Goal: Transaction & Acquisition: Purchase product/service

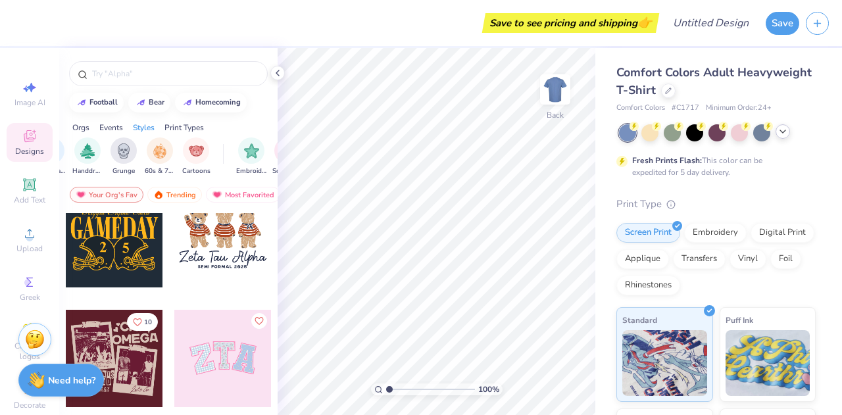
click at [784, 128] on icon at bounding box center [783, 131] width 11 height 11
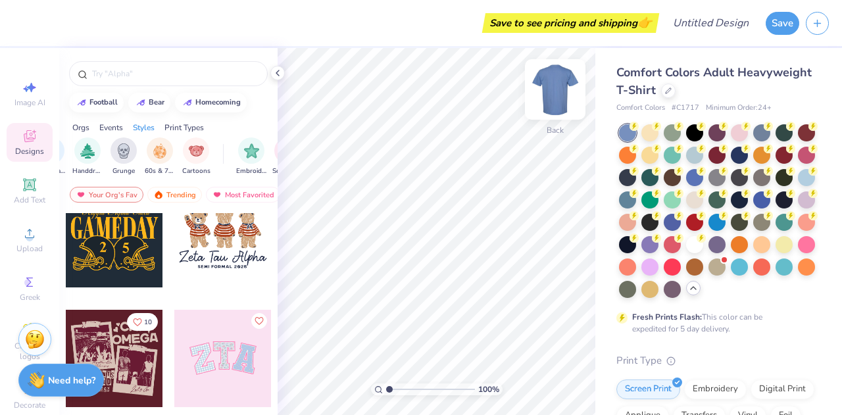
click at [559, 93] on img at bounding box center [555, 89] width 53 height 53
click at [559, 93] on img at bounding box center [555, 89] width 26 height 26
click at [672, 88] on icon at bounding box center [668, 89] width 7 height 7
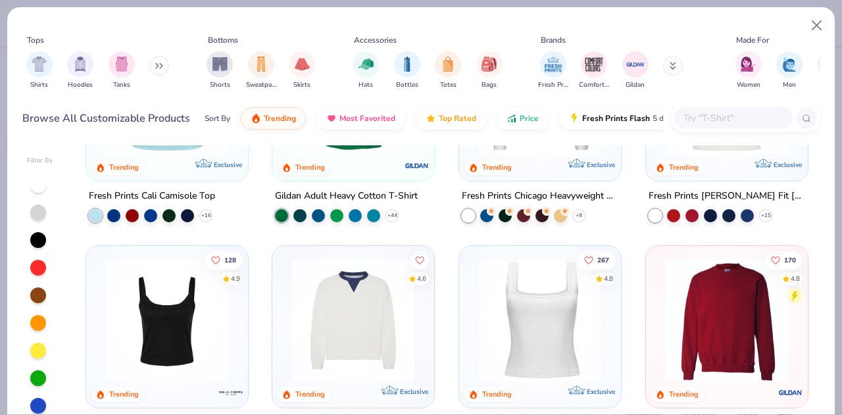
scroll to position [359, 0]
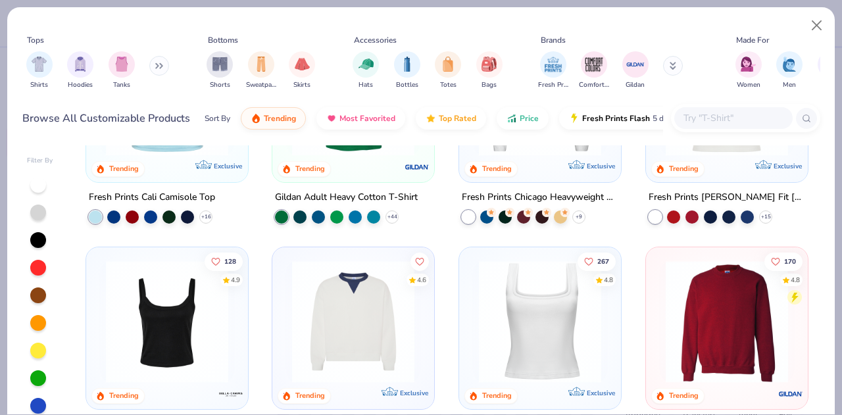
click at [532, 323] on img at bounding box center [540, 321] width 136 height 122
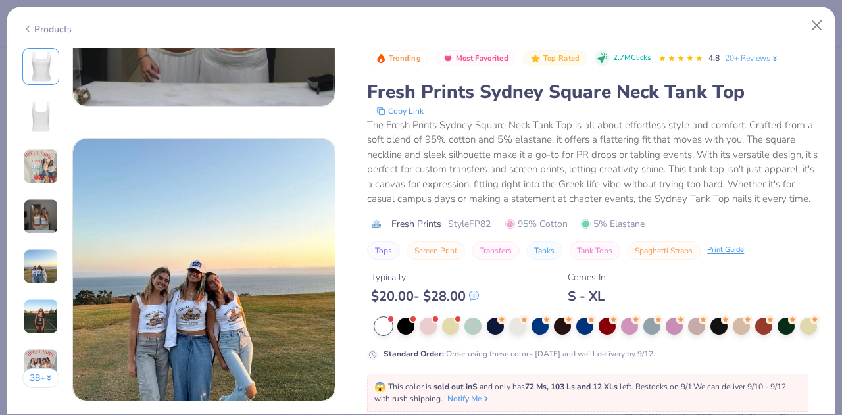
scroll to position [1090, 0]
click at [387, 332] on div at bounding box center [383, 326] width 17 height 17
click at [815, 16] on button "Close" at bounding box center [817, 25] width 25 height 25
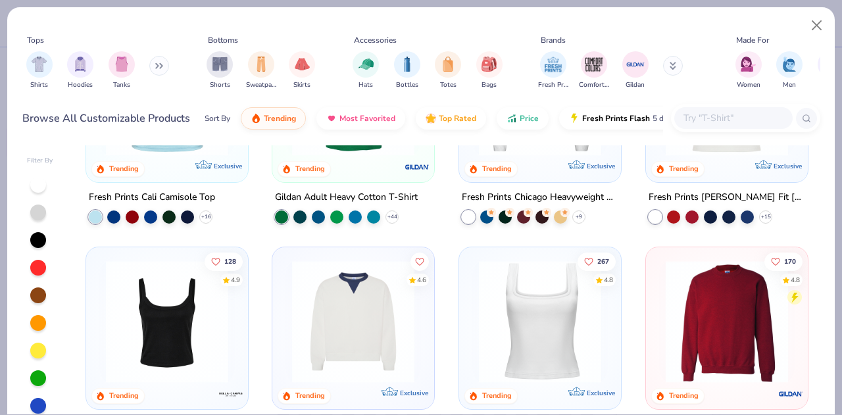
scroll to position [484, 0]
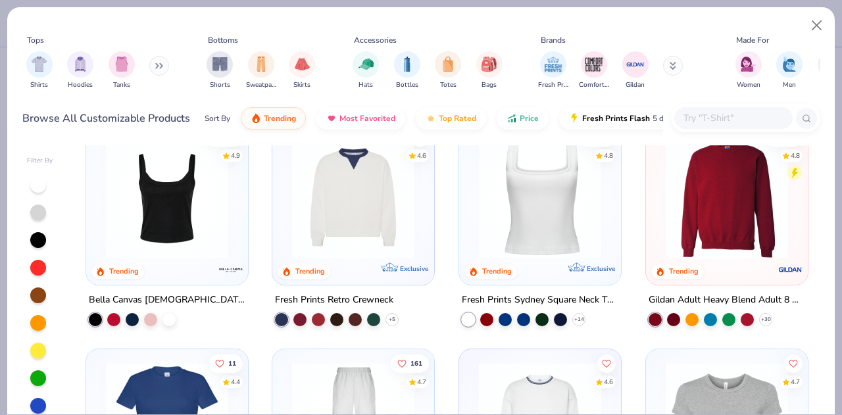
click at [545, 260] on div at bounding box center [540, 200] width 149 height 142
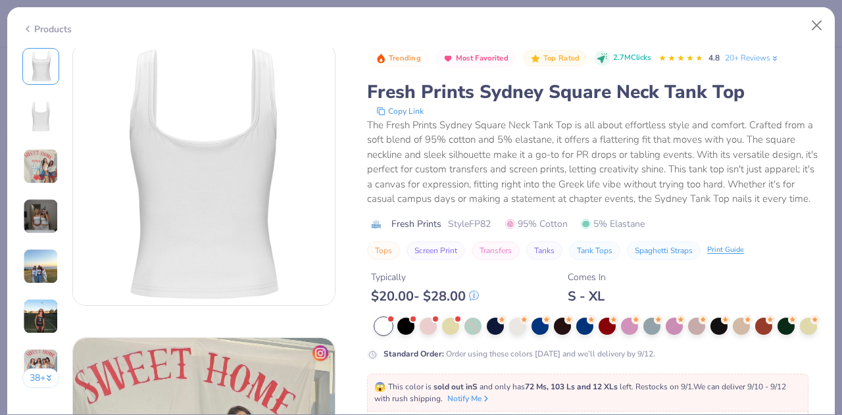
scroll to position [301, 0]
click at [549, 260] on button "Tanks" at bounding box center [544, 250] width 36 height 18
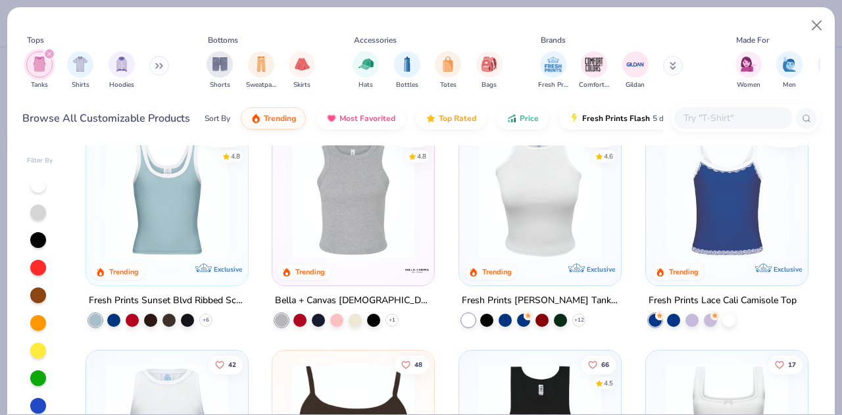
scroll to position [255, 0]
click at [663, 208] on img at bounding box center [727, 199] width 136 height 122
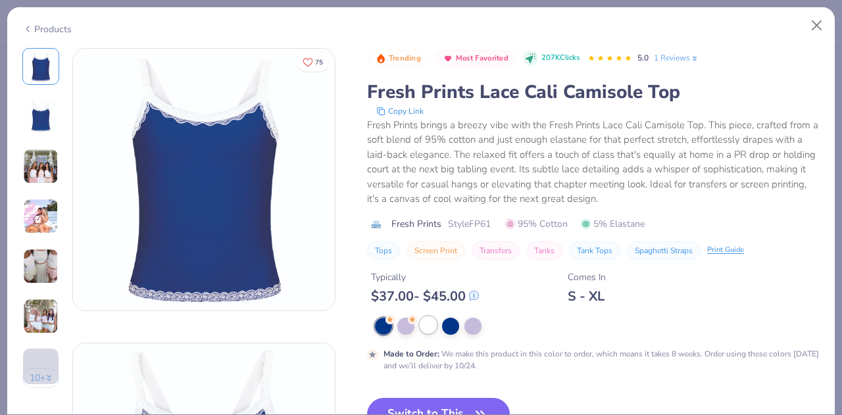
click at [426, 324] on div at bounding box center [428, 325] width 17 height 17
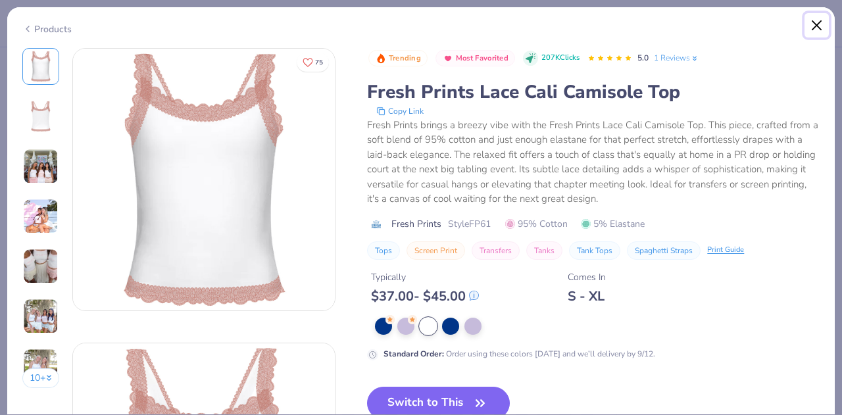
click at [817, 27] on button "Close" at bounding box center [817, 25] width 25 height 25
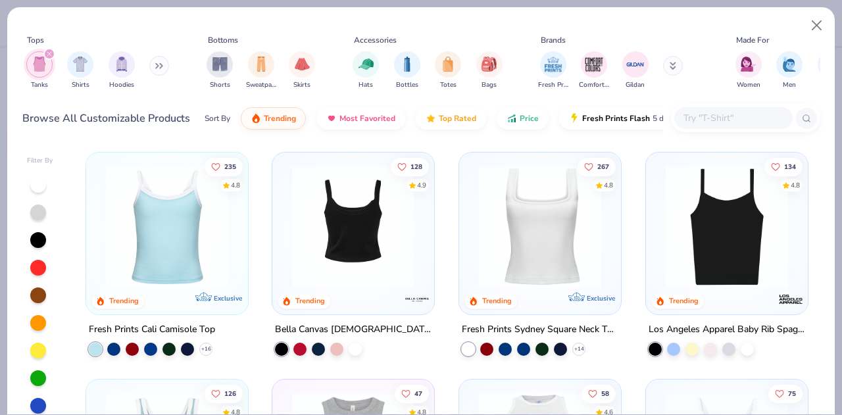
click at [397, 253] on img at bounding box center [354, 227] width 136 height 122
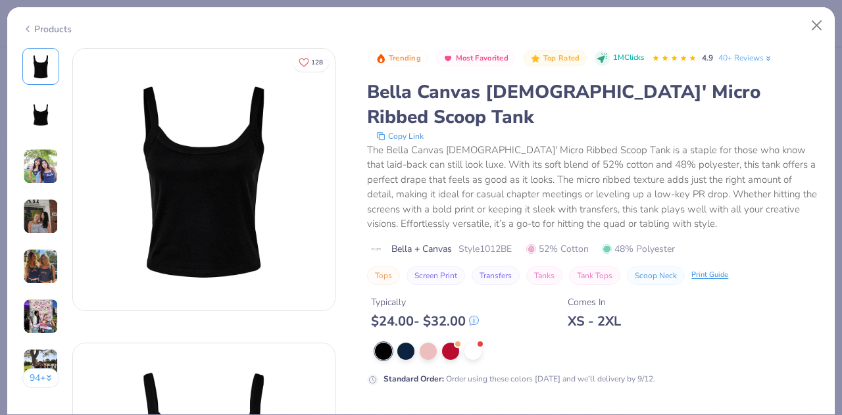
scroll to position [130, 0]
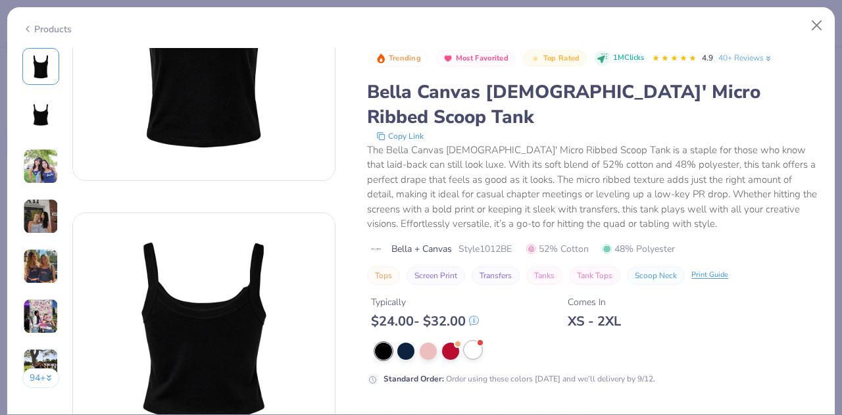
click at [479, 340] on div at bounding box center [480, 342] width 5 height 5
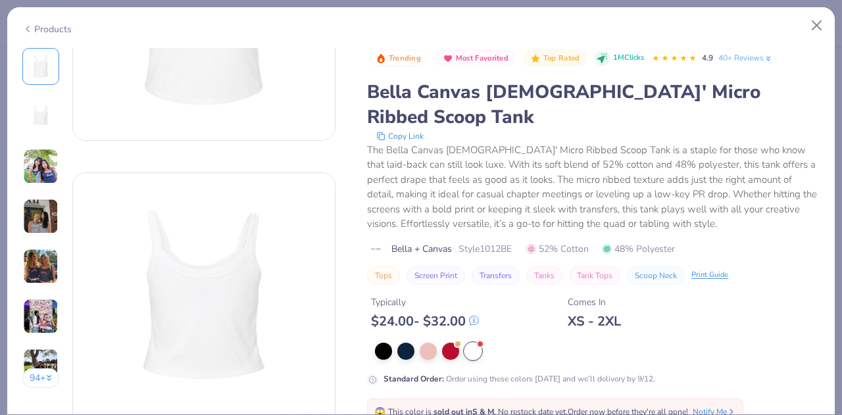
scroll to position [171, 0]
click at [813, 11] on div "Products" at bounding box center [421, 24] width 828 height 34
click at [823, 30] on button "Close" at bounding box center [817, 25] width 25 height 25
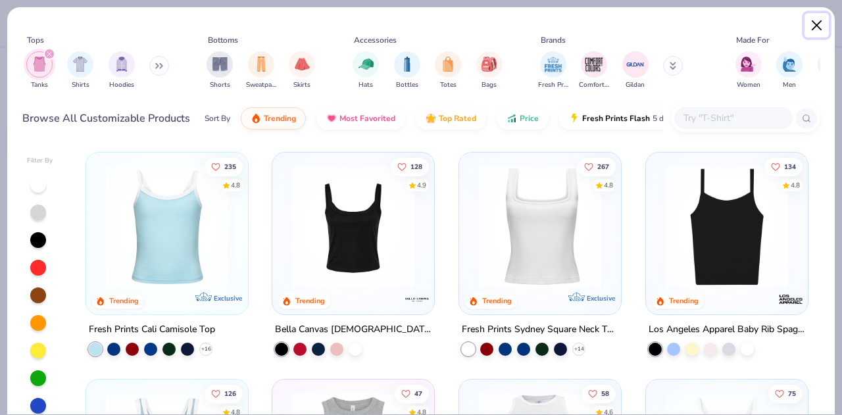
click at [823, 30] on button "Close" at bounding box center [817, 25] width 25 height 25
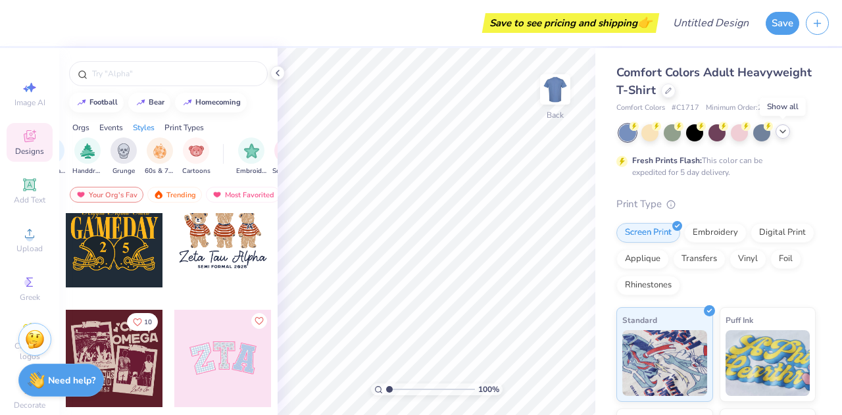
click at [778, 135] on icon at bounding box center [783, 131] width 11 height 11
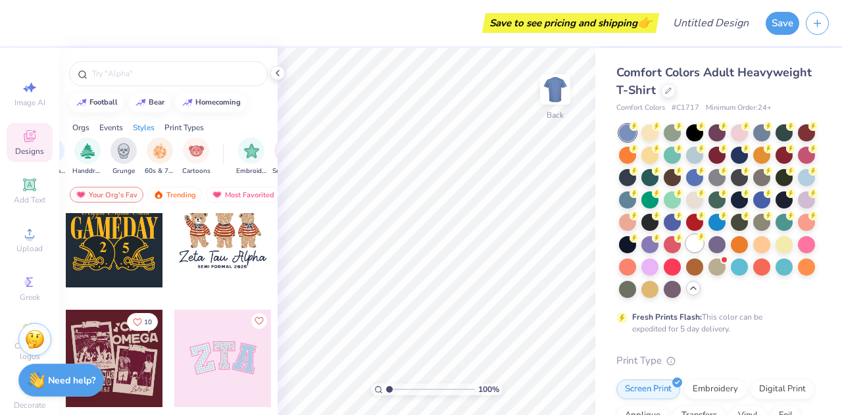
click at [686, 252] on div at bounding box center [694, 243] width 17 height 17
click at [11, 282] on div "Greek" at bounding box center [30, 288] width 46 height 39
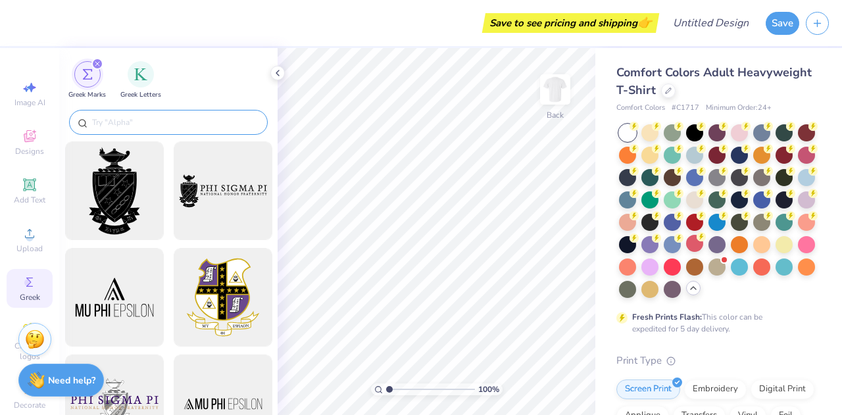
click at [161, 122] on input "text" at bounding box center [175, 122] width 168 height 13
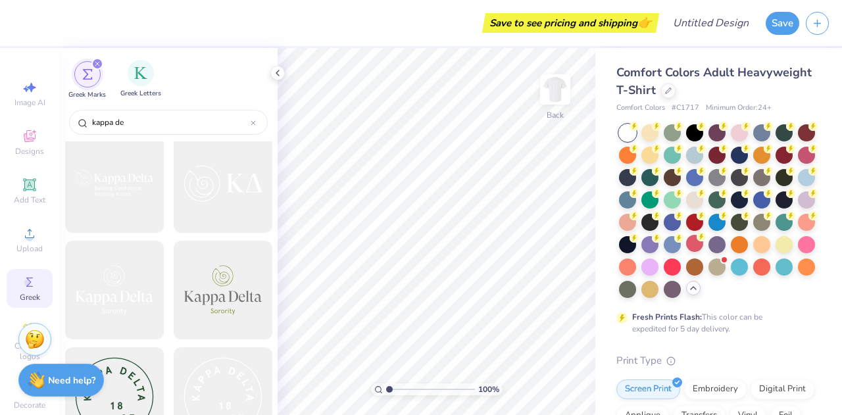
scroll to position [746, 0]
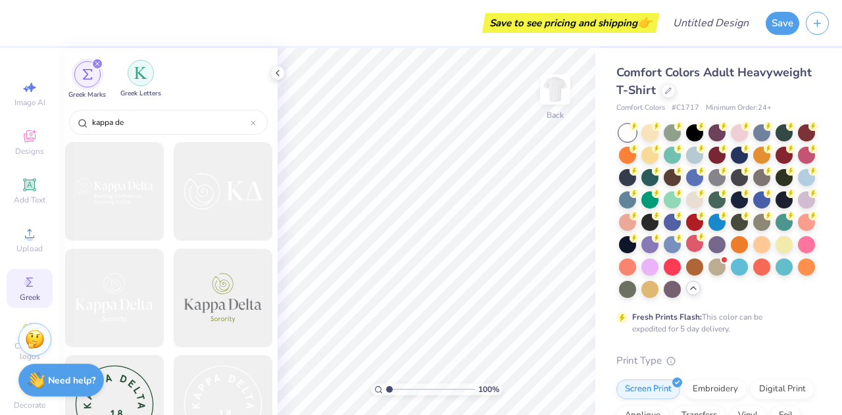
type input "kappa de"
click at [142, 72] on img "filter for Greek Letters" at bounding box center [140, 72] width 13 height 13
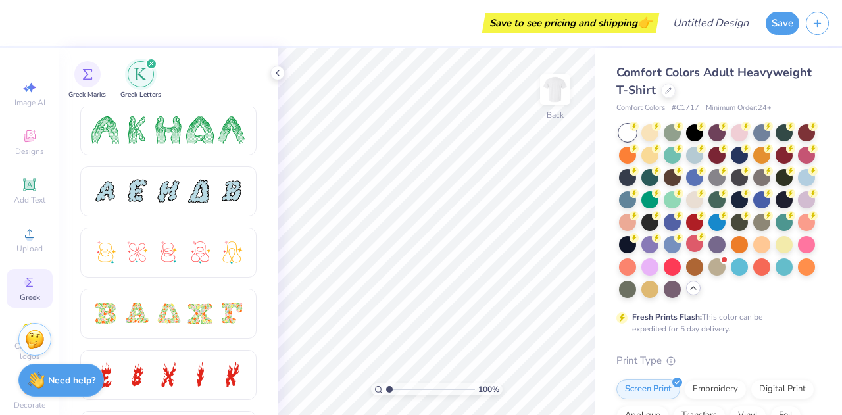
scroll to position [251, 0]
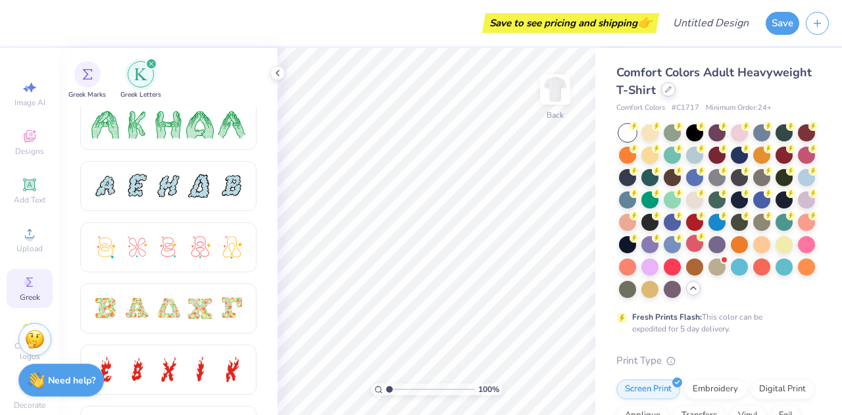
click at [672, 91] on icon at bounding box center [668, 89] width 7 height 7
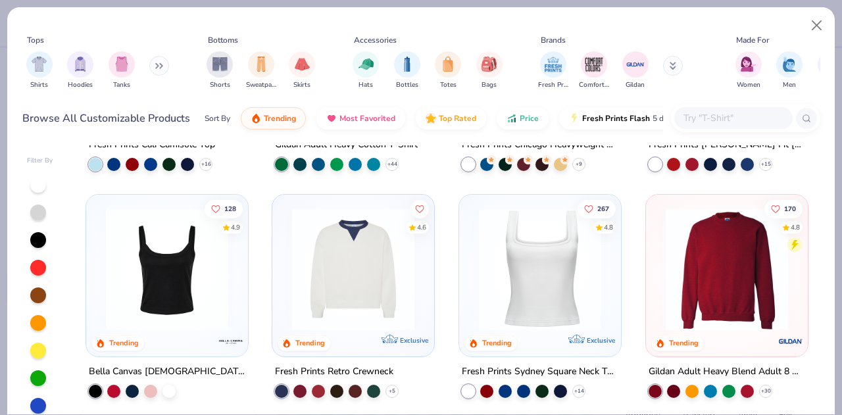
scroll to position [474, 0]
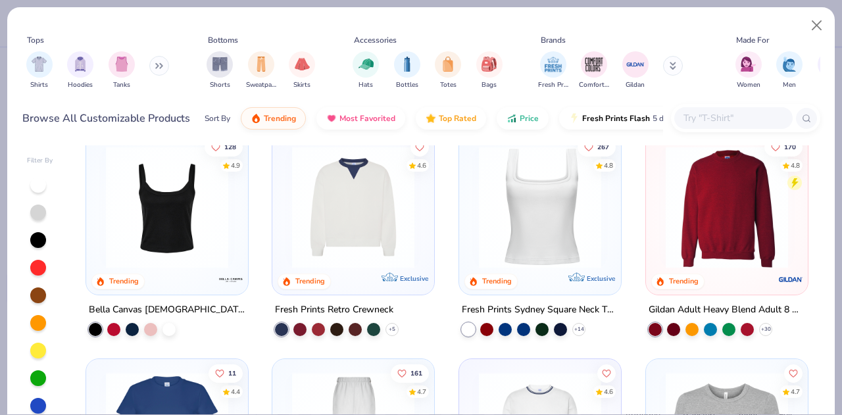
click at [467, 327] on div at bounding box center [468, 328] width 13 height 13
click at [502, 257] on div at bounding box center [540, 206] width 406 height 122
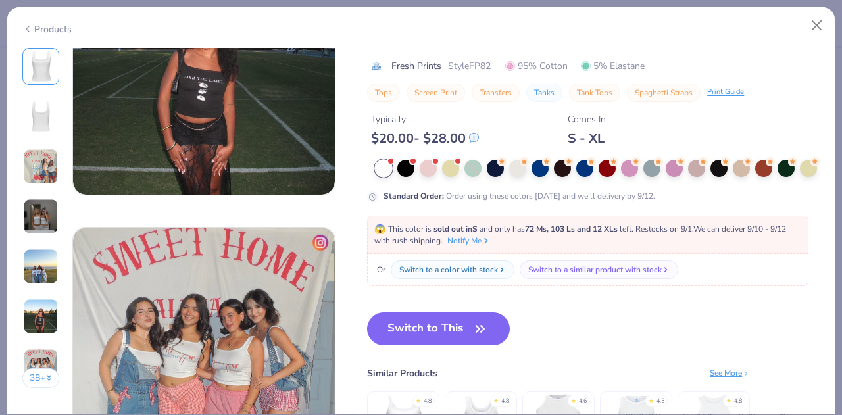
scroll to position [1590, 0]
click at [396, 340] on button "Switch to This" at bounding box center [438, 328] width 143 height 33
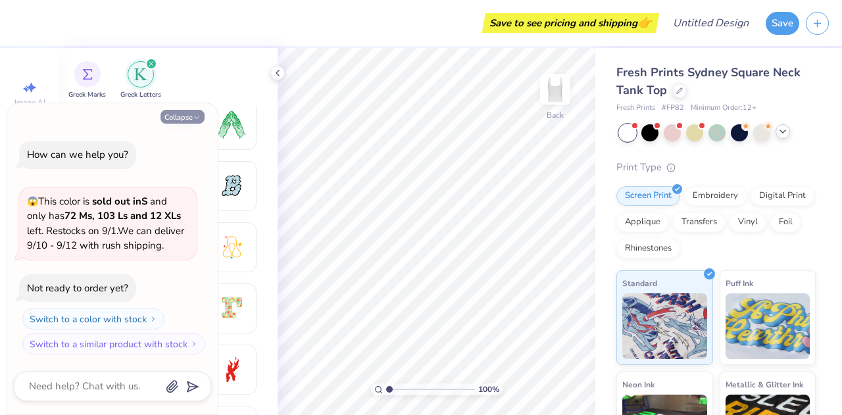
click at [177, 119] on button "Collapse" at bounding box center [183, 117] width 44 height 14
type textarea "x"
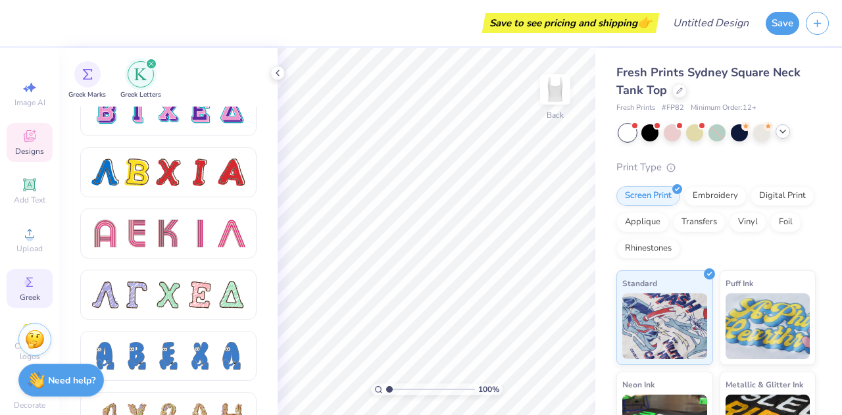
click at [8, 134] on div "Designs" at bounding box center [30, 142] width 46 height 39
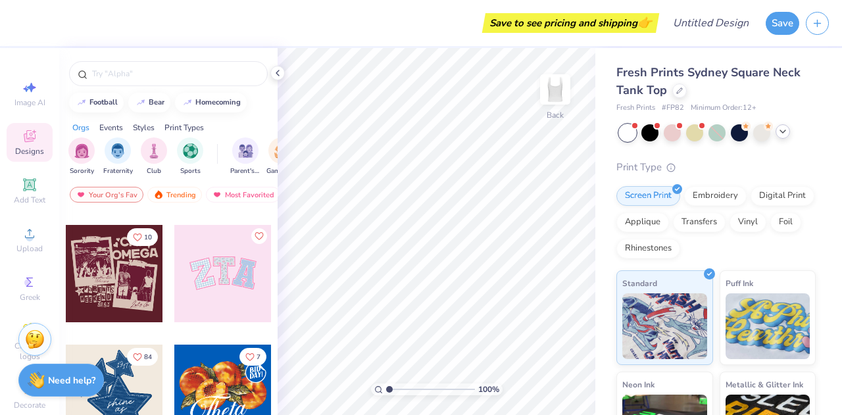
scroll to position [234, 0]
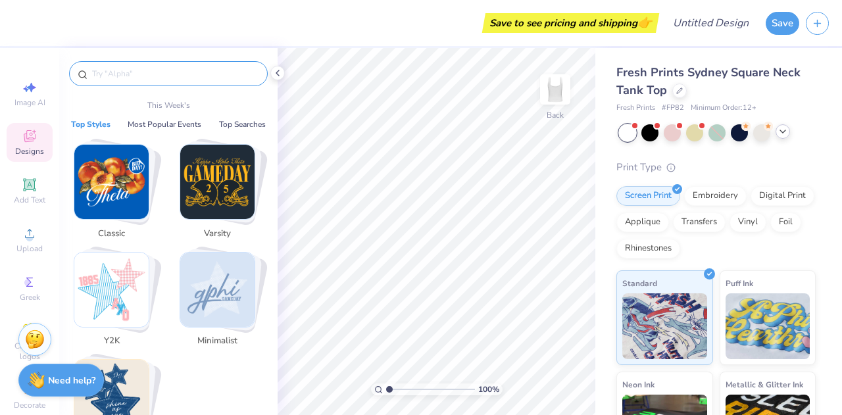
click at [139, 76] on input "text" at bounding box center [175, 73] width 168 height 13
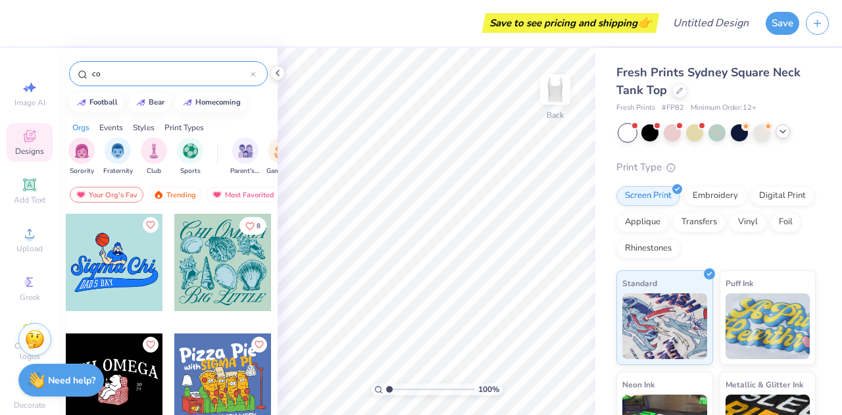
type input "c"
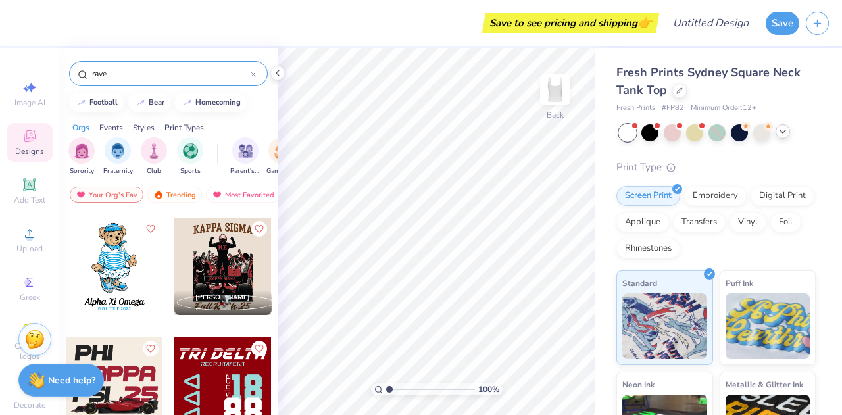
scroll to position [3351, 0]
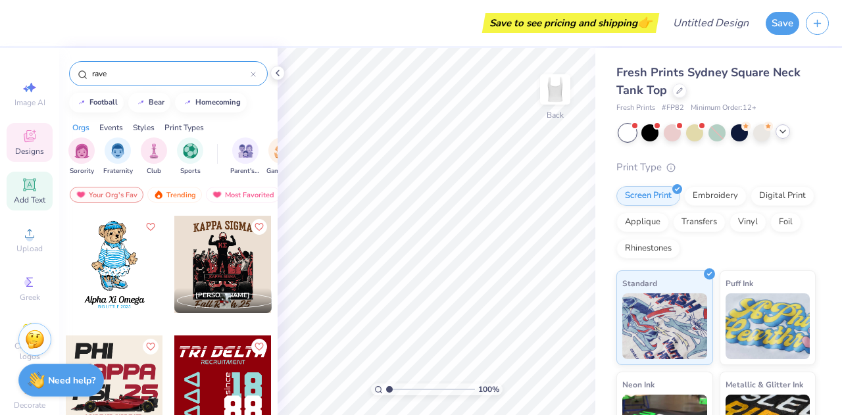
type input "rave"
click at [34, 195] on span "Add Text" at bounding box center [30, 200] width 32 height 11
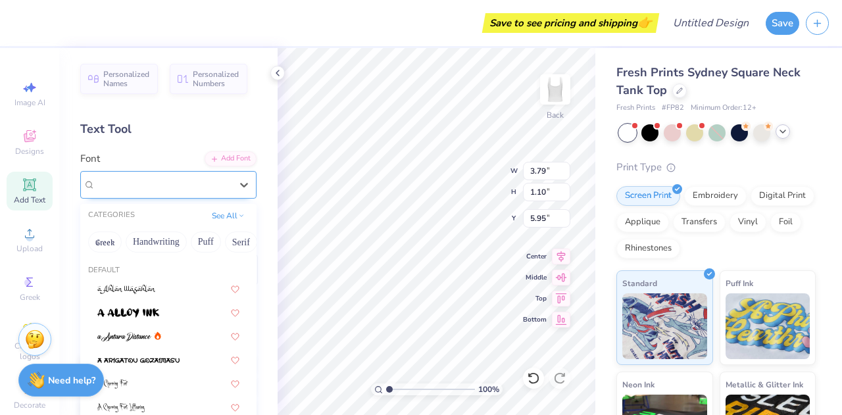
click at [183, 189] on div "Super Dream" at bounding box center [163, 184] width 138 height 20
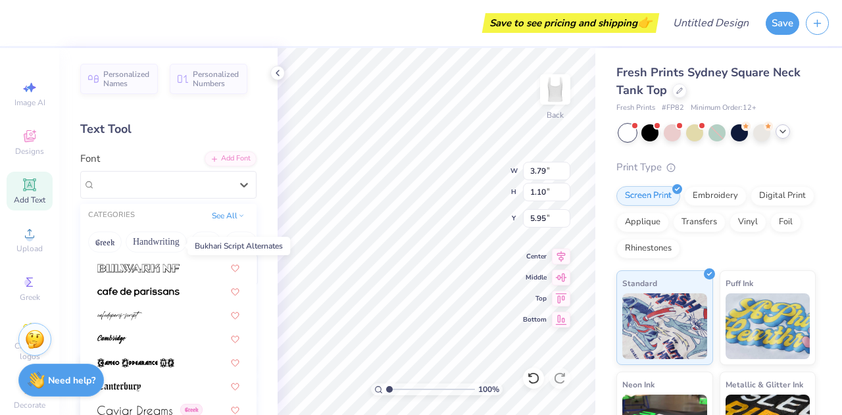
scroll to position [1302, 0]
click at [636, 135] on div at bounding box center [627, 132] width 17 height 17
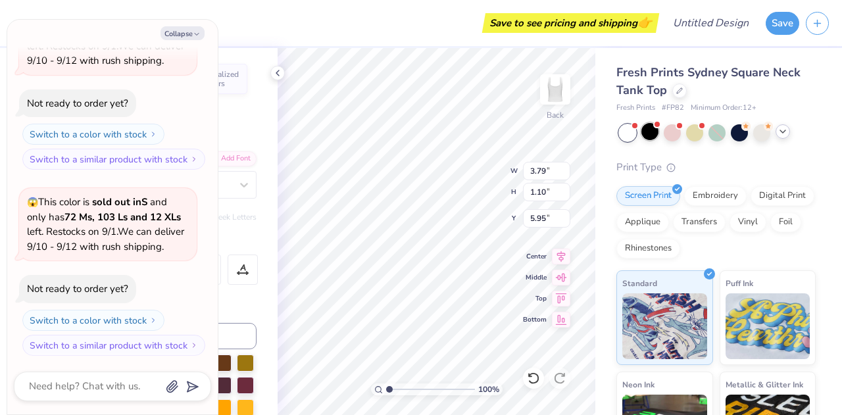
click at [642, 136] on div at bounding box center [650, 131] width 17 height 17
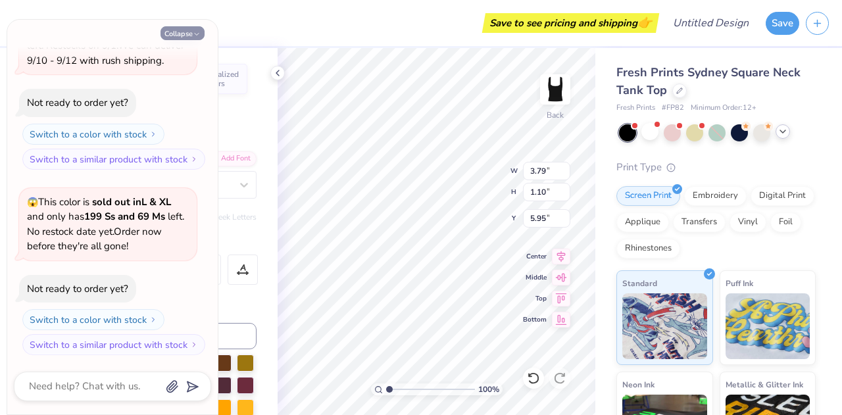
click at [183, 28] on button "Collapse" at bounding box center [183, 33] width 44 height 14
type textarea "x"
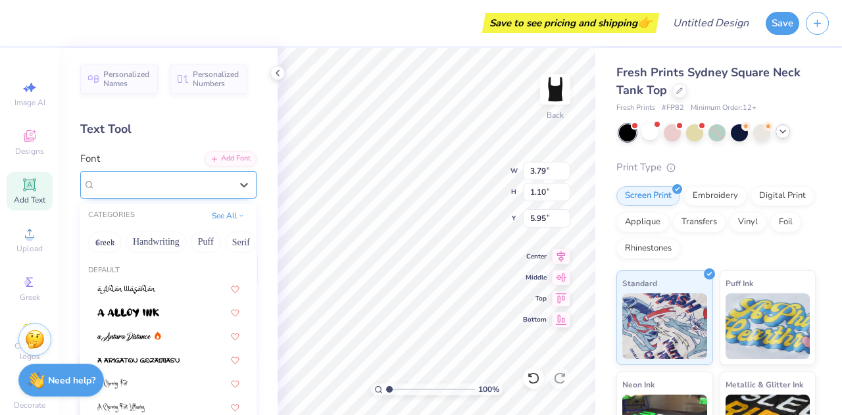
click at [134, 176] on div at bounding box center [163, 185] width 136 height 18
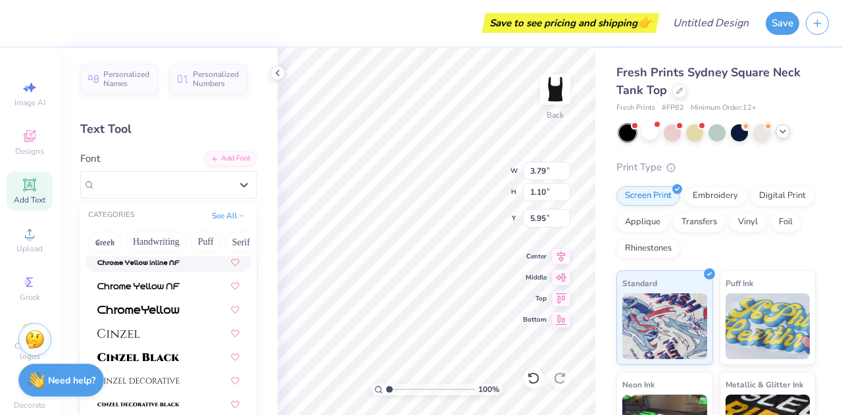
scroll to position [1519, 0]
click at [172, 367] on div at bounding box center [169, 357] width 166 height 22
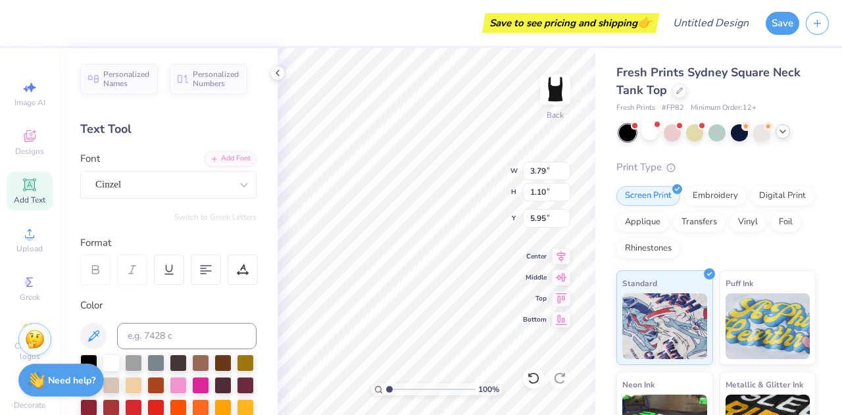
scroll to position [11, 1]
paste textarea "Δ"
type textarea "KΔchella"
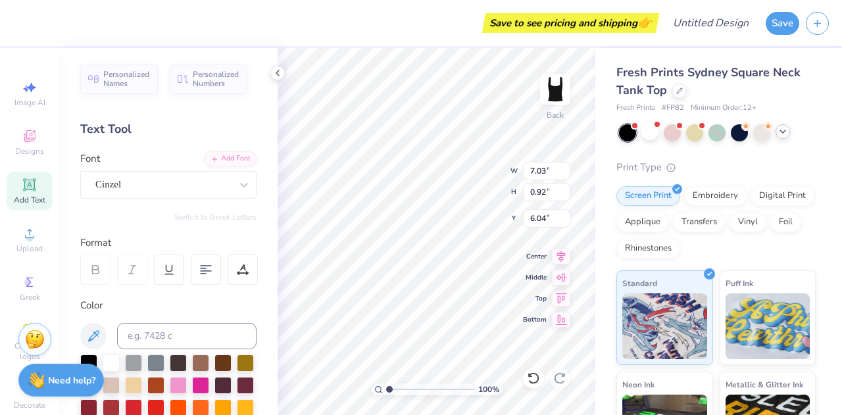
type textarea "KΔchella"
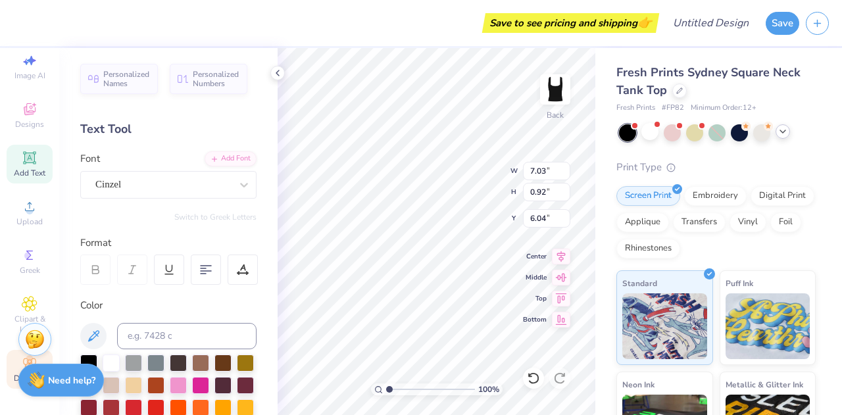
click at [7, 365] on div "Decorate" at bounding box center [30, 369] width 46 height 39
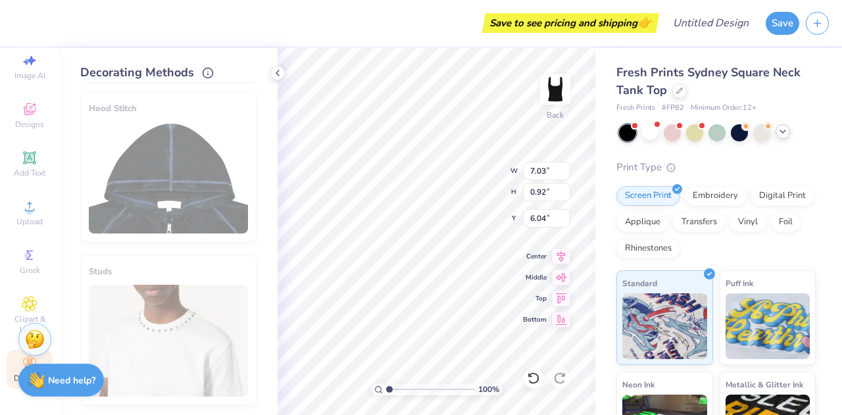
scroll to position [815, 0]
click at [175, 343] on div "Studs" at bounding box center [168, 331] width 176 height 150
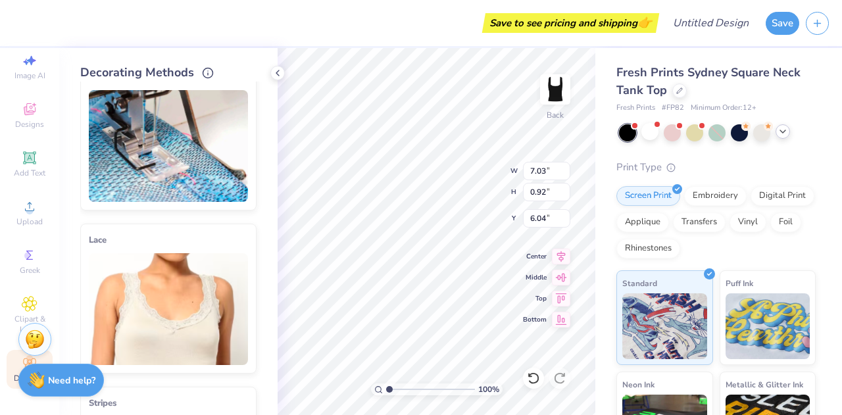
scroll to position [0, 0]
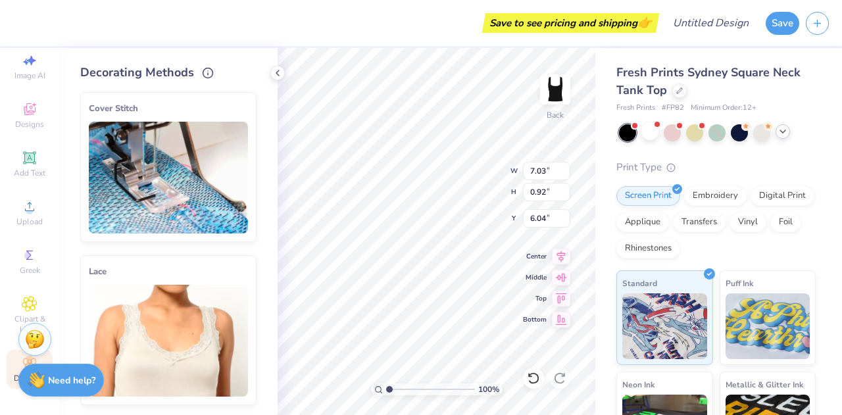
click at [176, 185] on img at bounding box center [168, 178] width 159 height 112
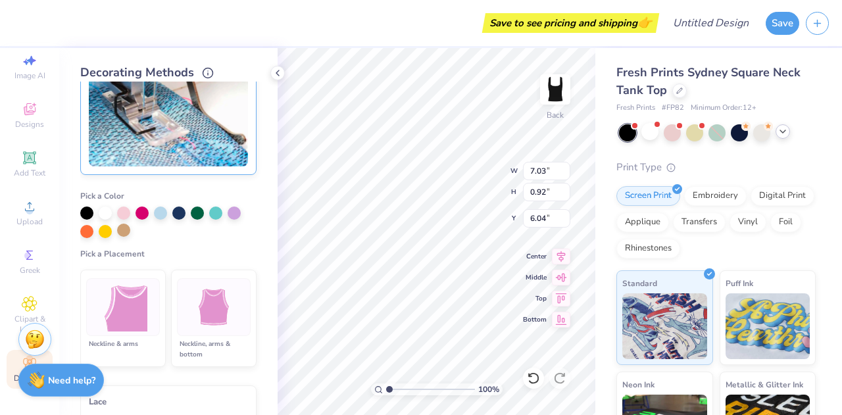
scroll to position [68, 0]
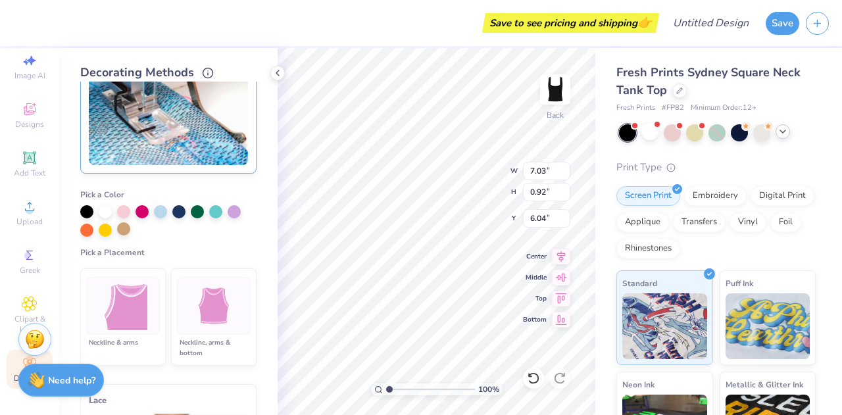
click at [116, 300] on img at bounding box center [123, 306] width 49 height 49
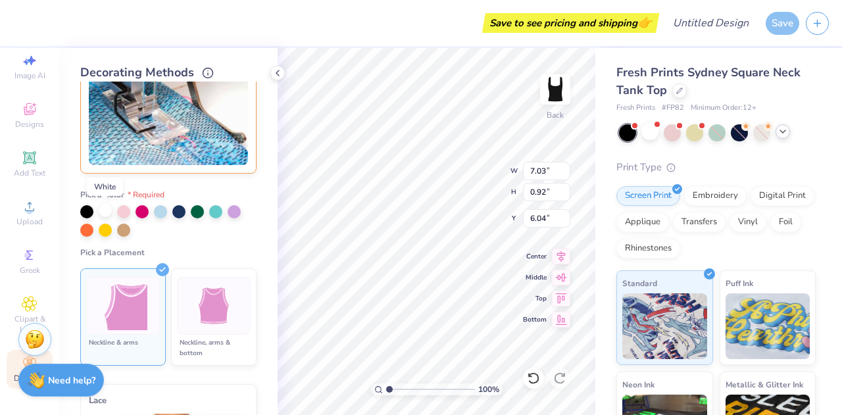
click at [105, 209] on div at bounding box center [105, 210] width 13 height 13
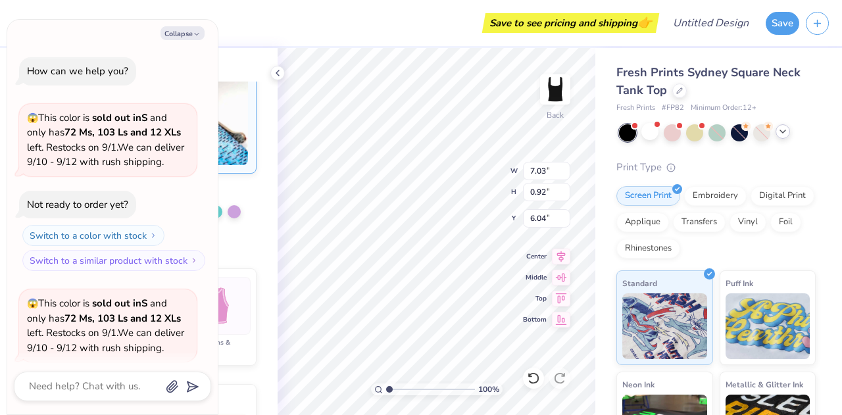
scroll to position [383, 0]
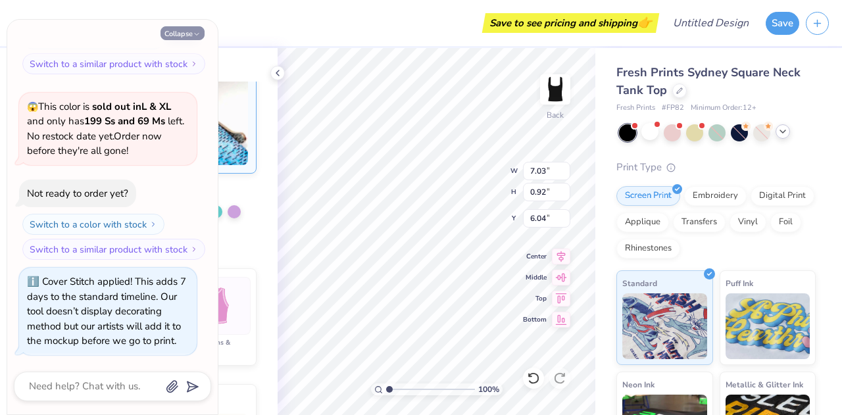
click at [192, 34] on button "Collapse" at bounding box center [183, 33] width 44 height 14
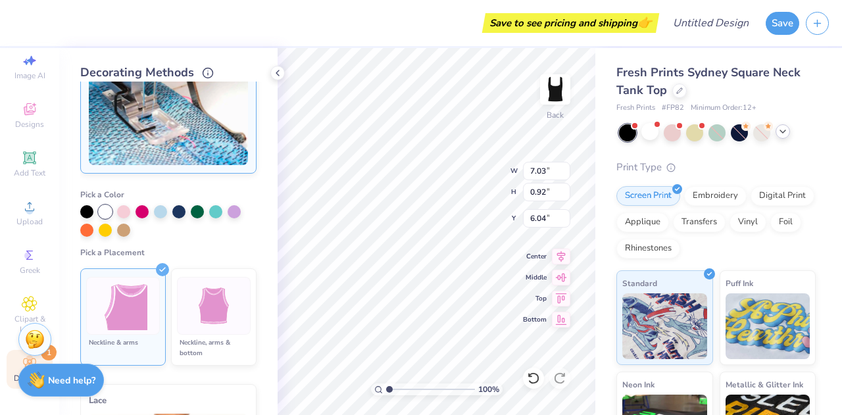
click at [214, 290] on img at bounding box center [214, 306] width 49 height 49
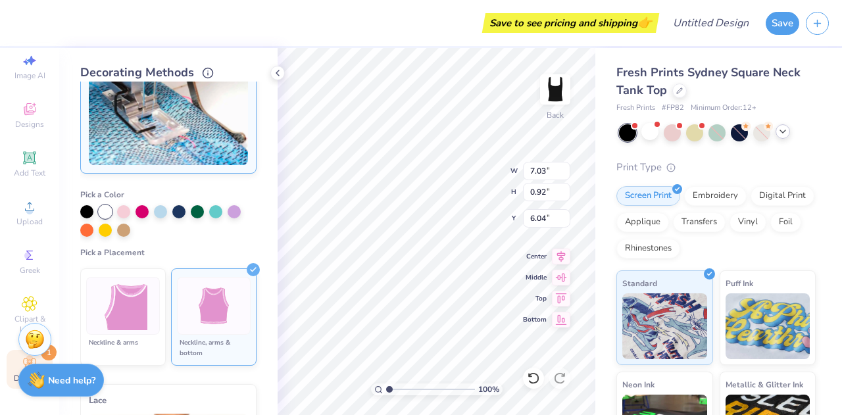
click at [77, 303] on div "Decorating Methods Cover Stitch Pick a Color Pick a Placement Neckline & arms N…" at bounding box center [168, 231] width 218 height 367
click at [99, 303] on img at bounding box center [123, 306] width 49 height 49
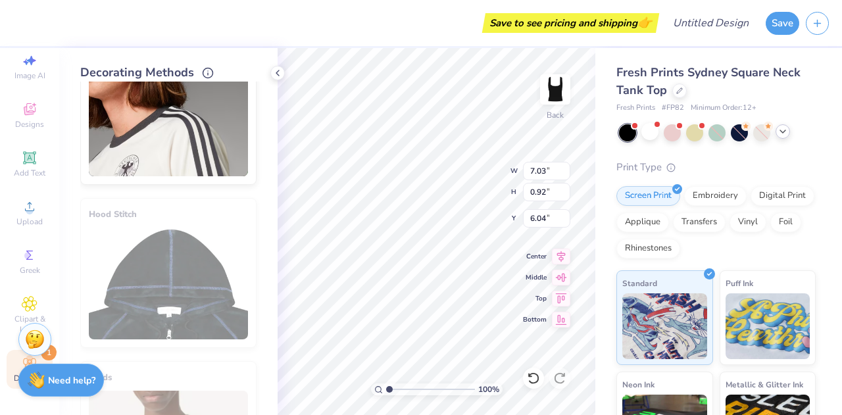
scroll to position [584, 0]
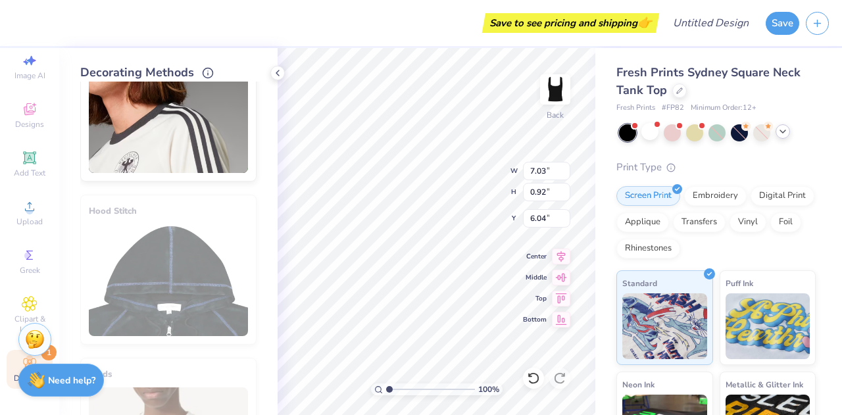
click at [203, 119] on img at bounding box center [168, 117] width 159 height 112
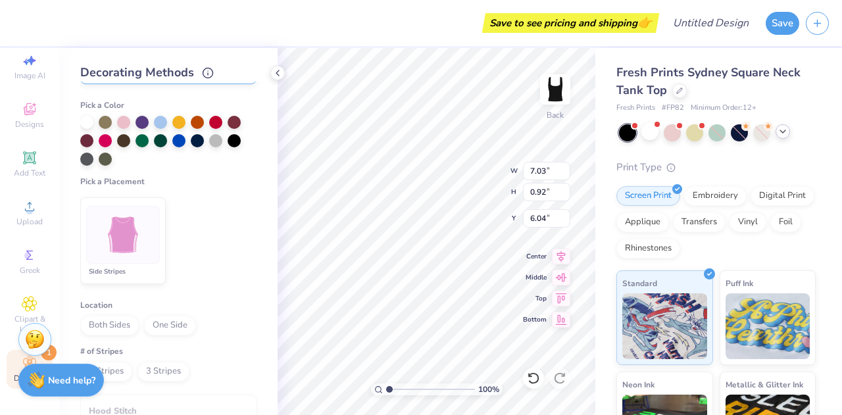
scroll to position [423, 0]
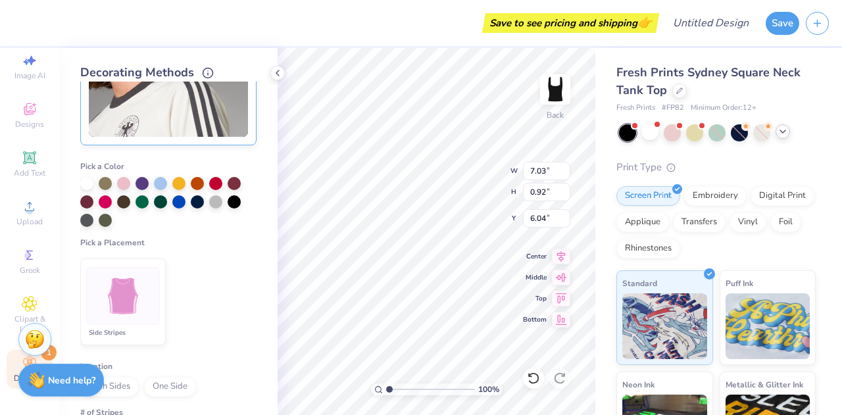
click at [131, 283] on img at bounding box center [123, 296] width 49 height 49
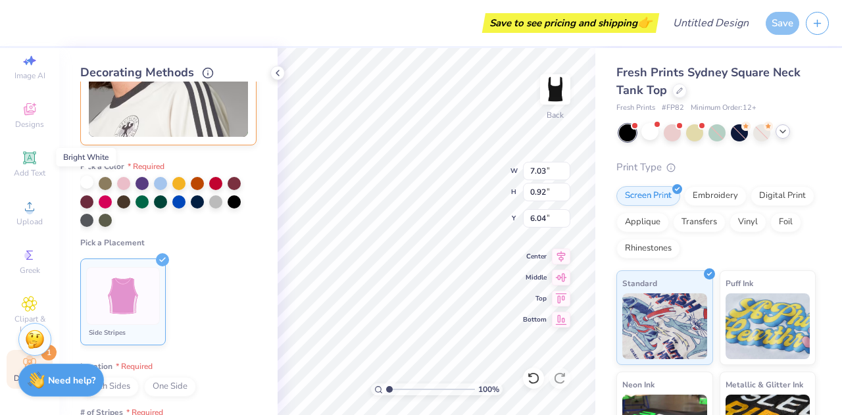
click at [87, 185] on div at bounding box center [86, 182] width 13 height 13
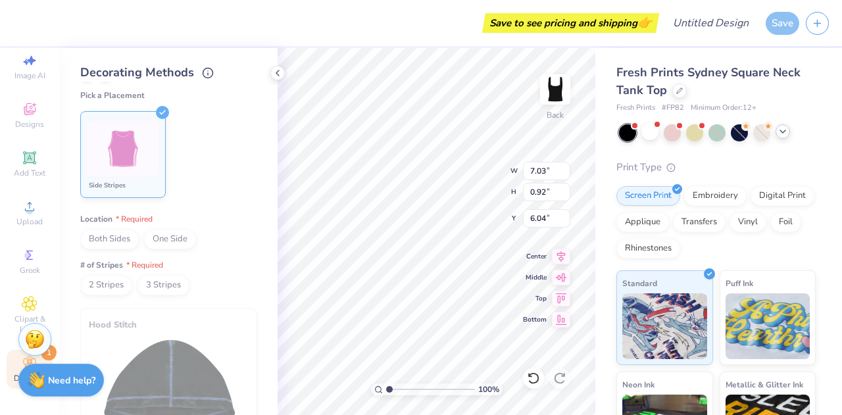
scroll to position [571, 0]
click at [124, 241] on span "Both Sides" at bounding box center [109, 239] width 59 height 20
click at [113, 280] on span "2 Stripes" at bounding box center [106, 285] width 52 height 20
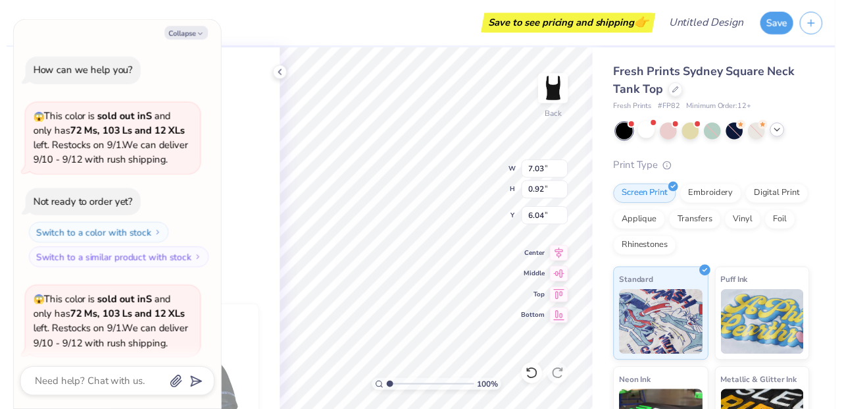
scroll to position [478, 0]
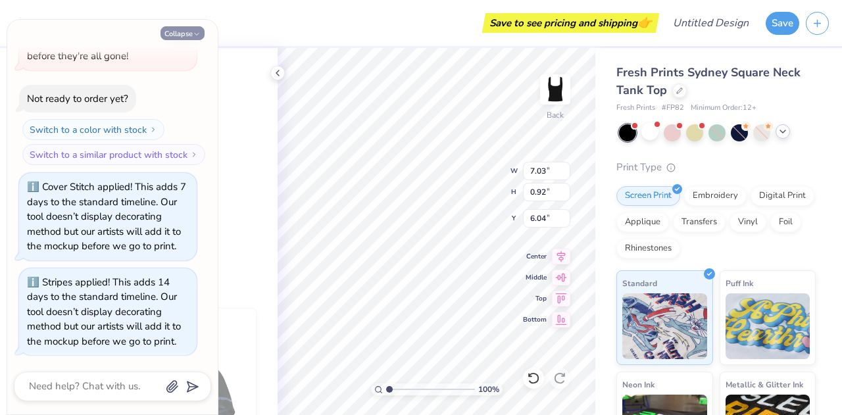
click at [187, 34] on button "Collapse" at bounding box center [183, 33] width 44 height 14
type textarea "x"
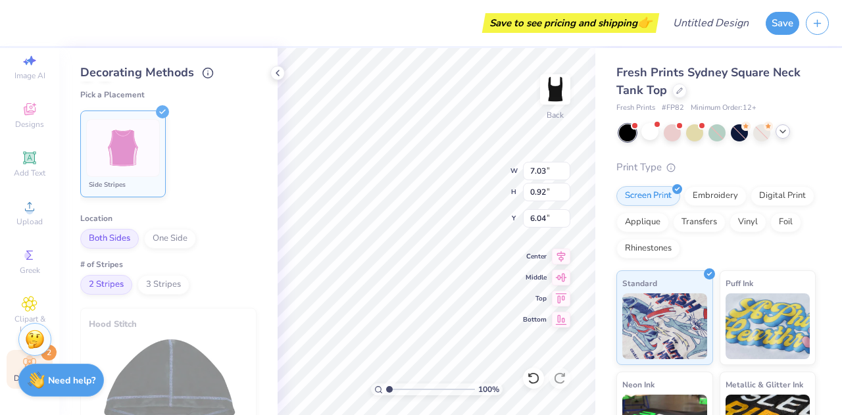
type input "3.48"
